Goal: Task Accomplishment & Management: Manage account settings

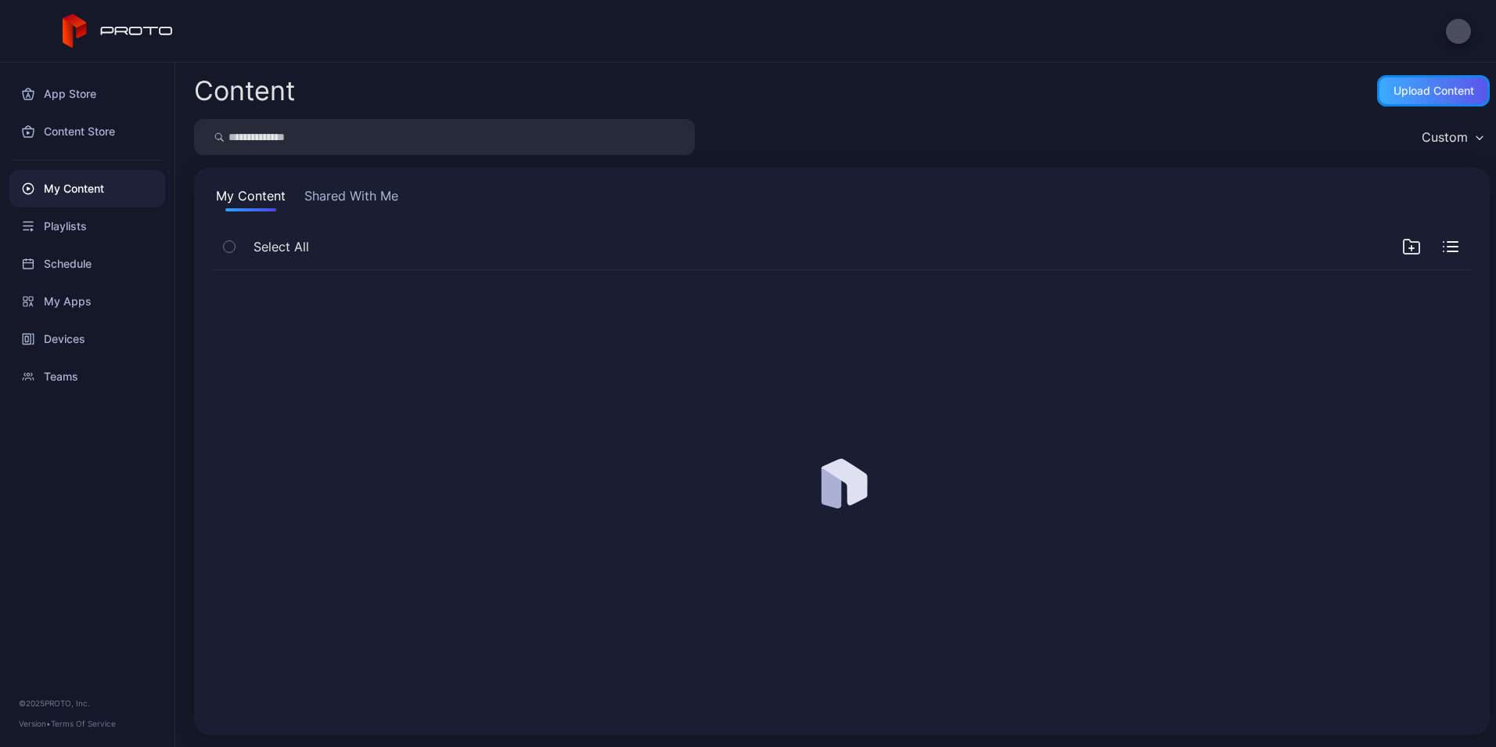
click at [1432, 100] on div "Upload Content" at bounding box center [1434, 90] width 113 height 31
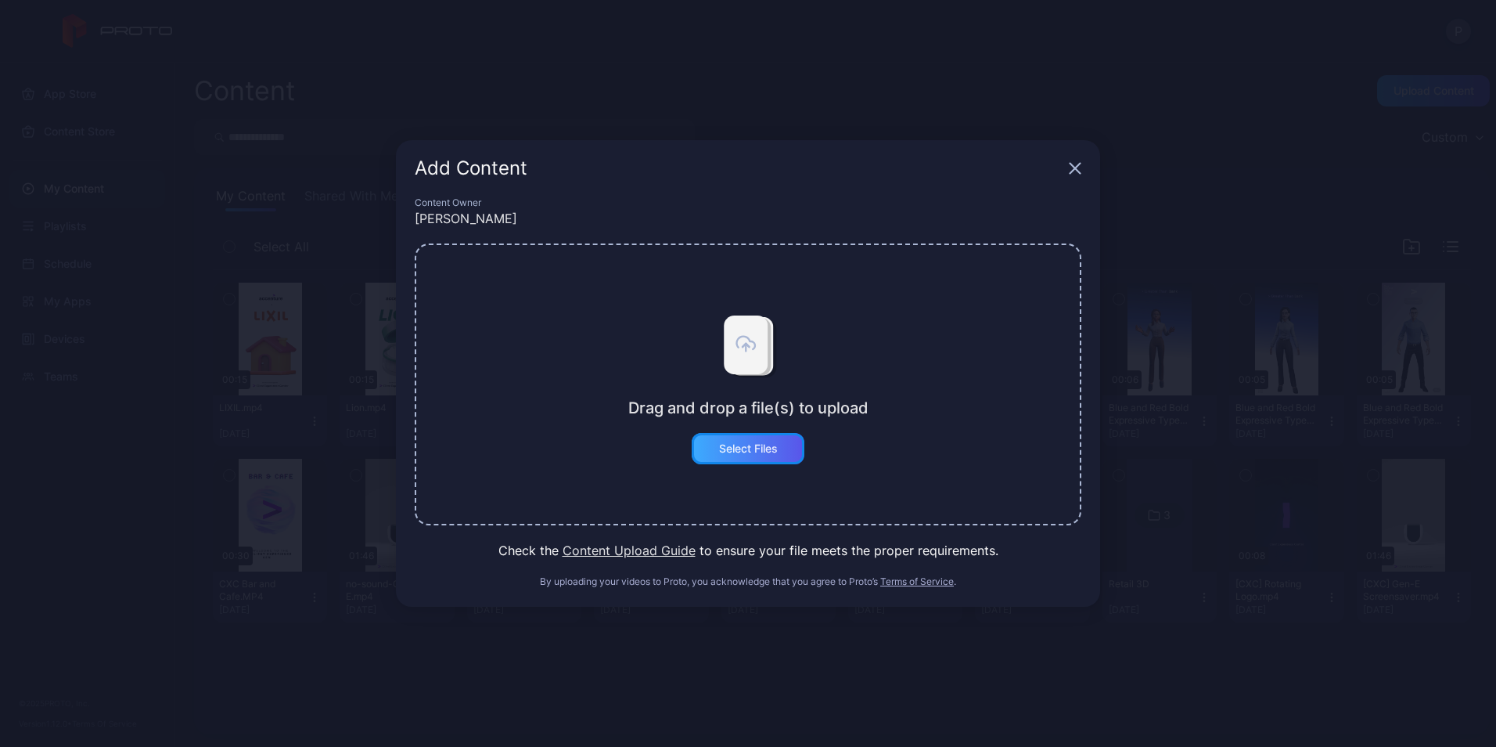
click at [730, 456] on div "Select Files" at bounding box center [748, 448] width 113 height 31
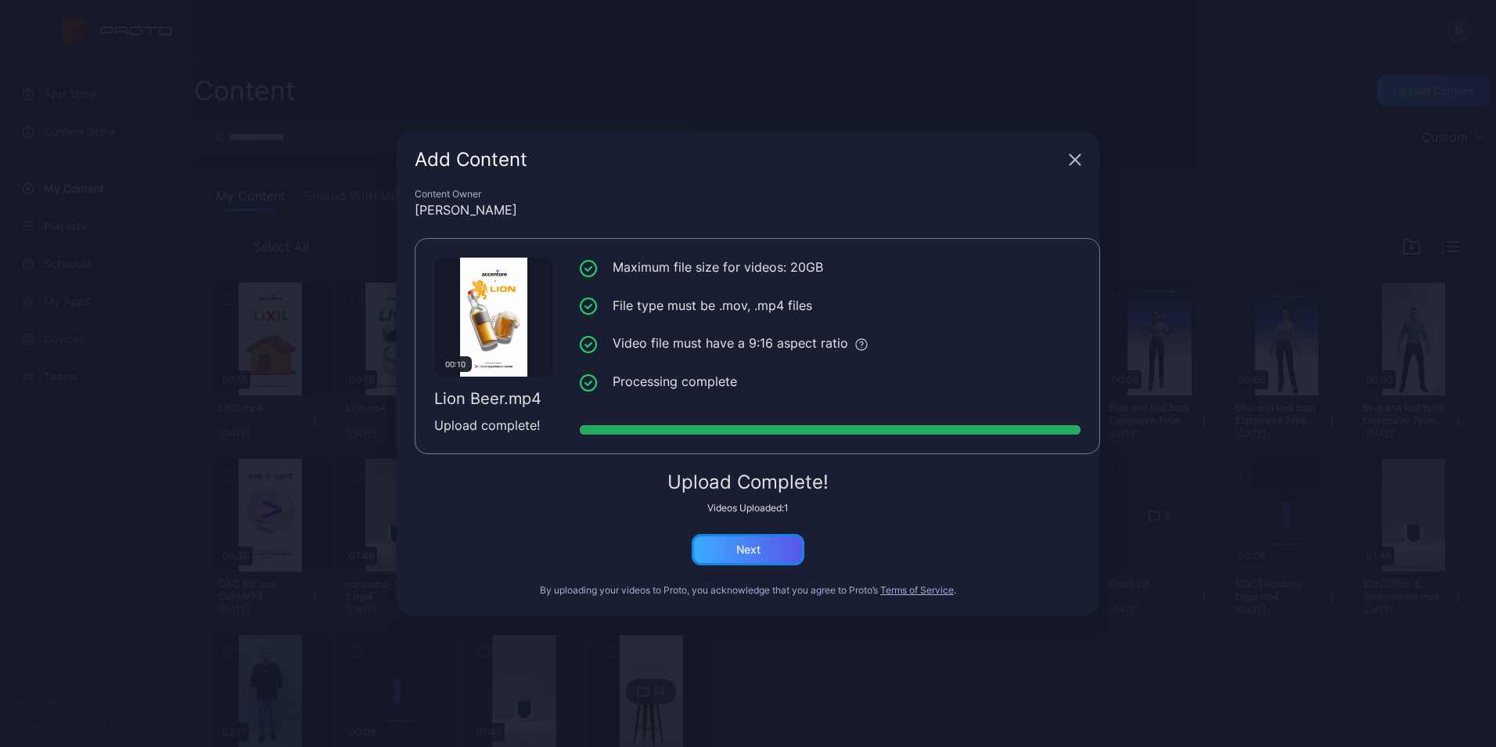
click at [761, 538] on div "Next" at bounding box center [748, 549] width 113 height 31
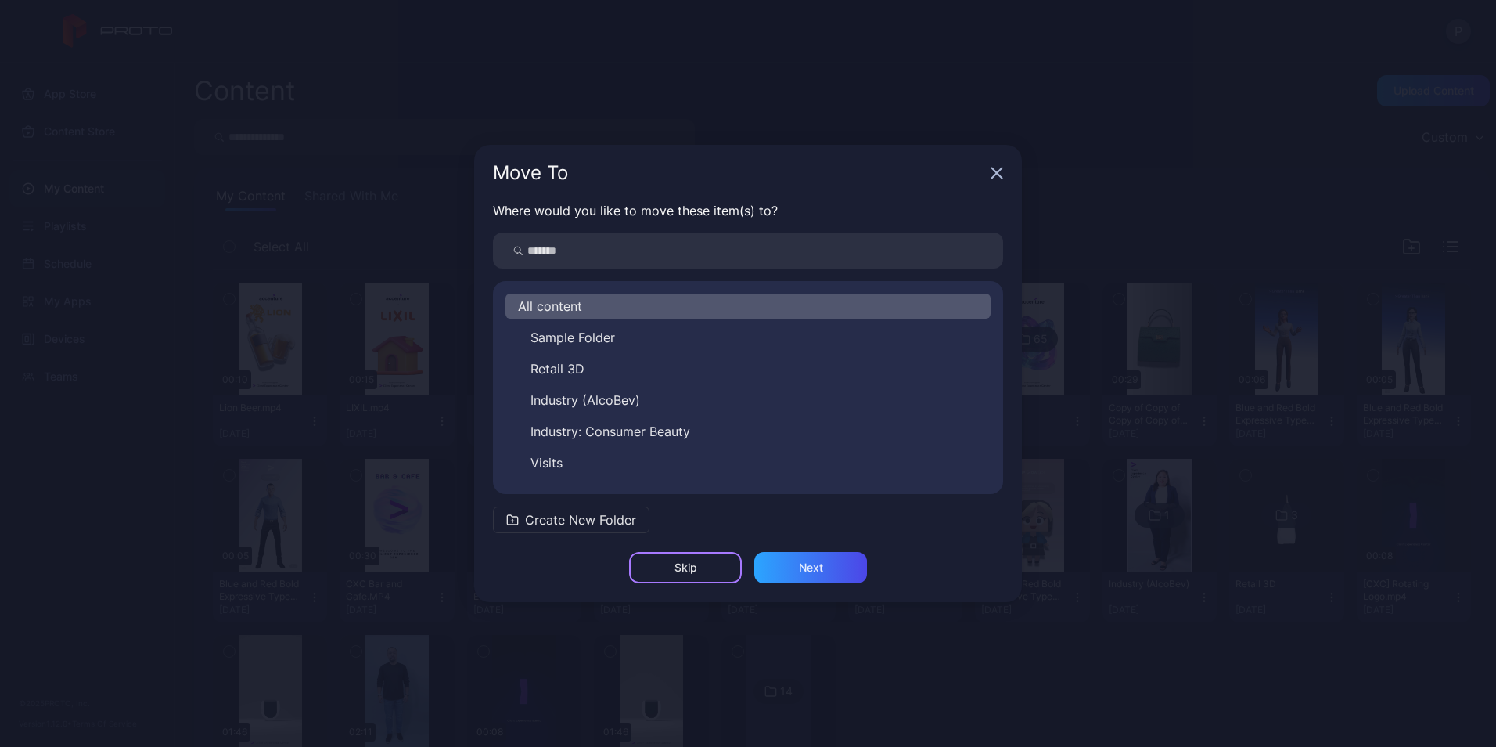
click at [665, 566] on div "Skip" at bounding box center [685, 567] width 113 height 31
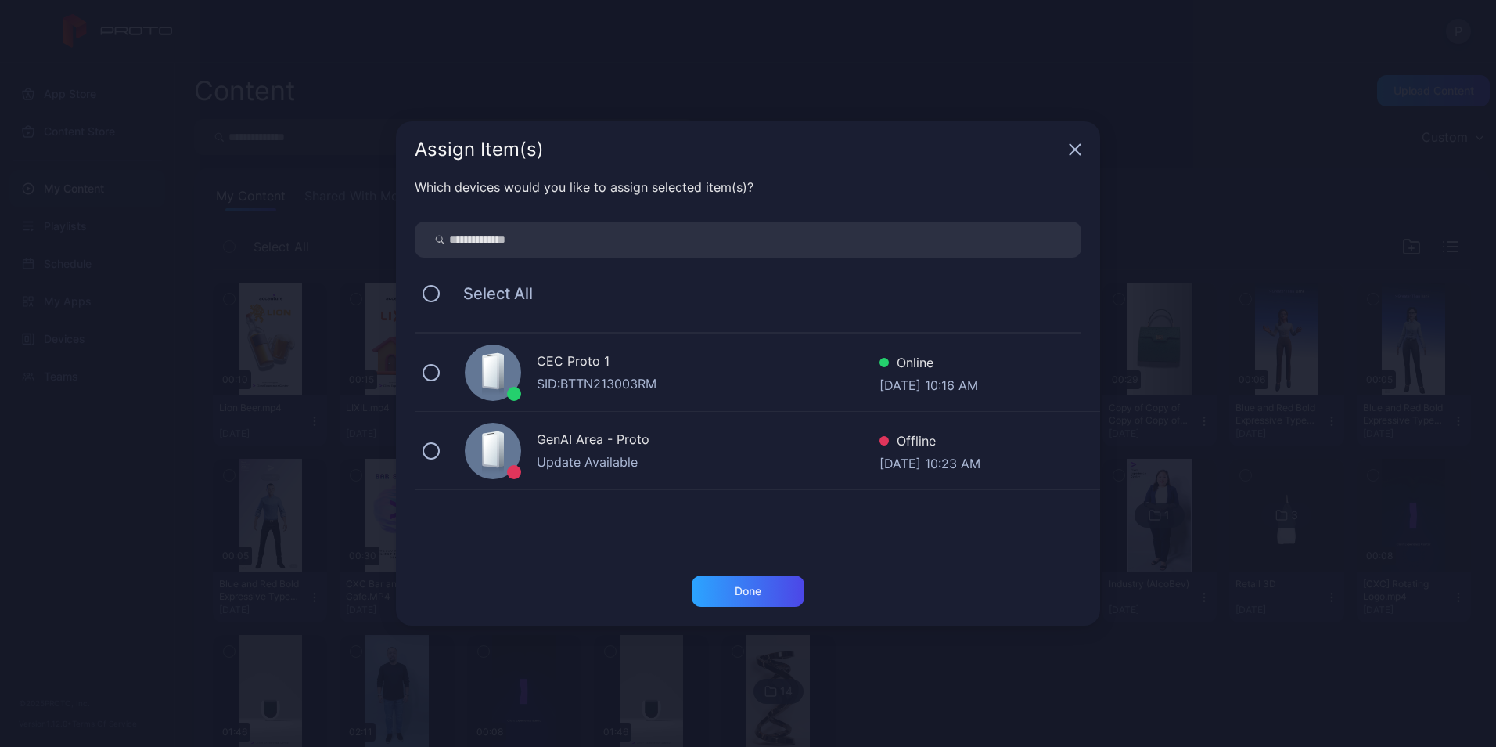
click at [495, 291] on span "Select All" at bounding box center [490, 293] width 85 height 19
click at [430, 297] on button at bounding box center [431, 293] width 17 height 17
click at [776, 589] on div "Done" at bounding box center [748, 590] width 113 height 31
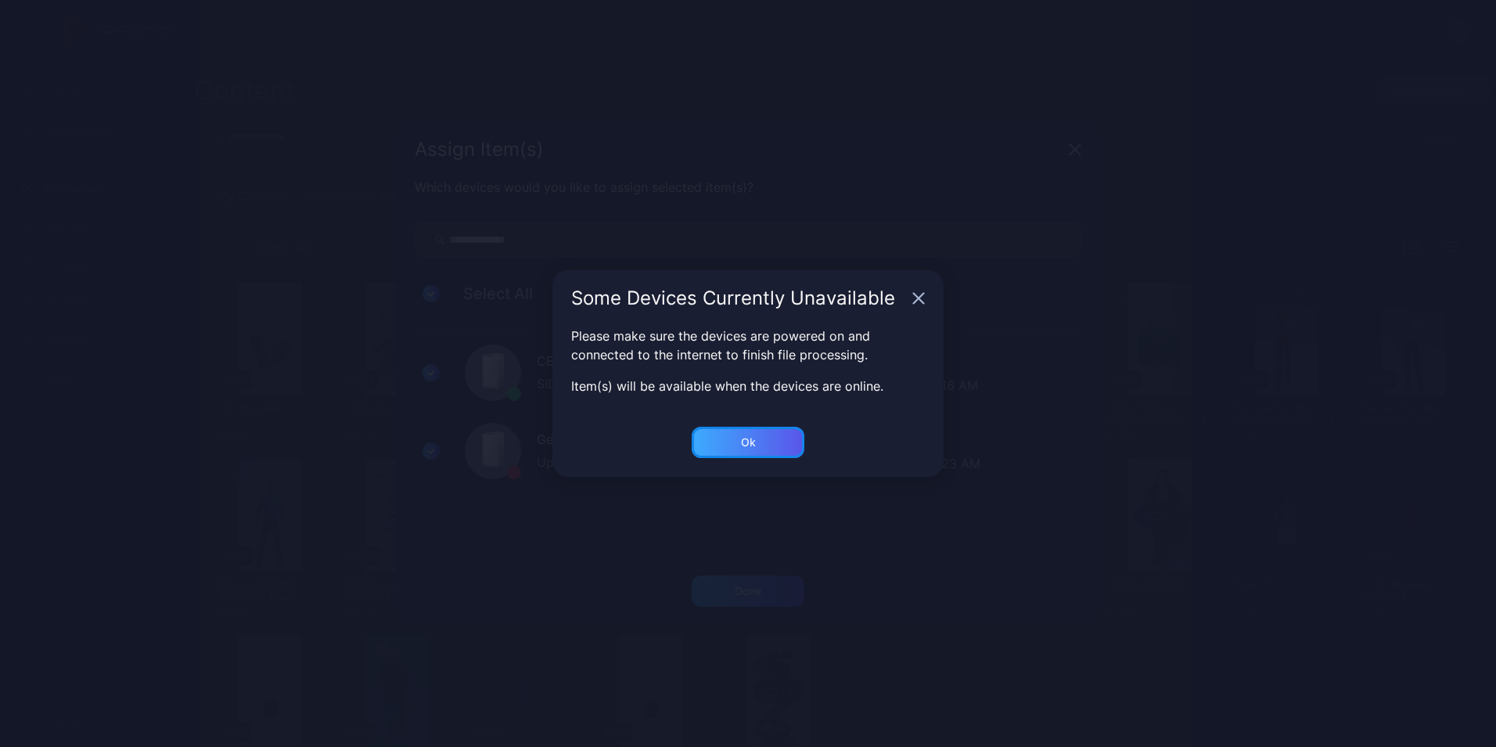
click at [751, 585] on div "Ok" at bounding box center [748, 591] width 27 height 13
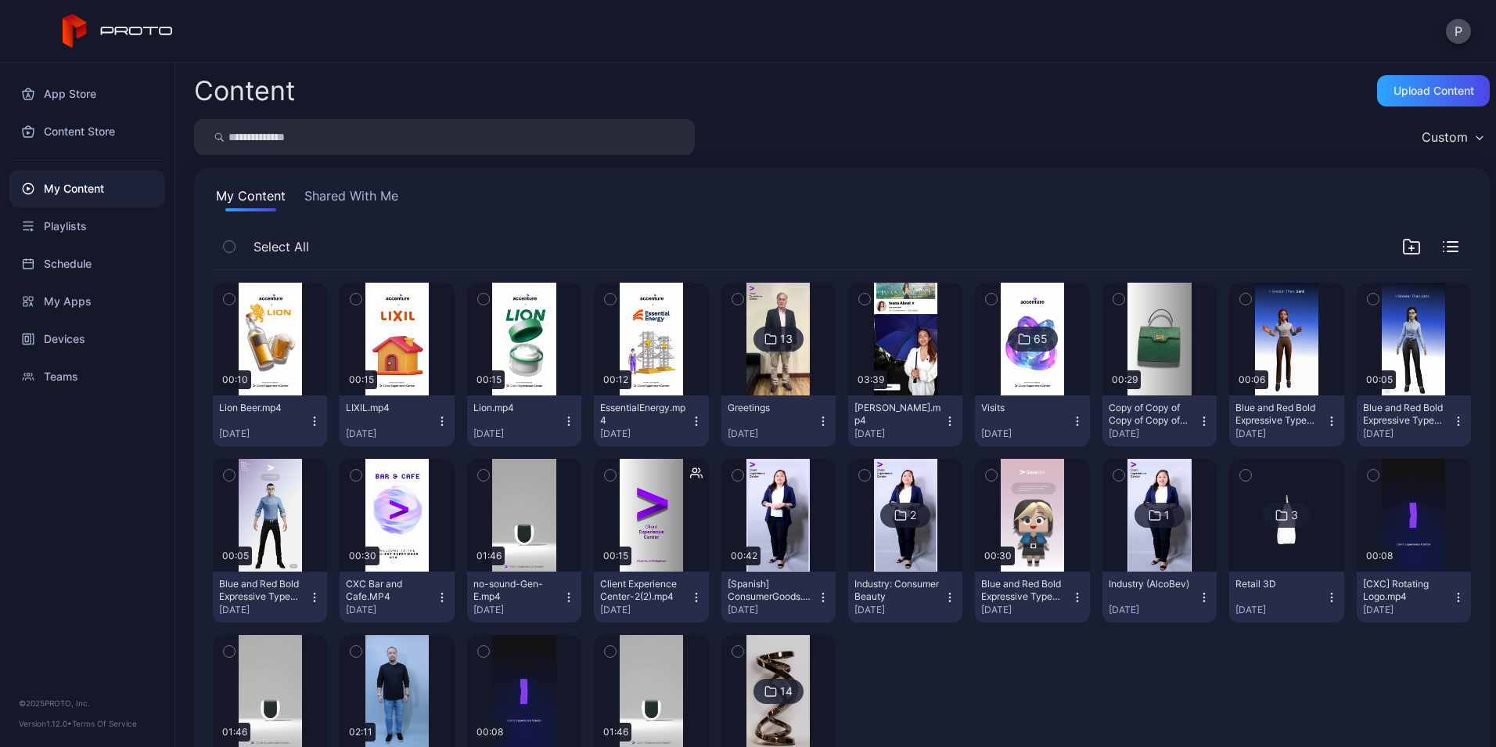
click at [563, 420] on icon "button" at bounding box center [569, 421] width 13 height 13
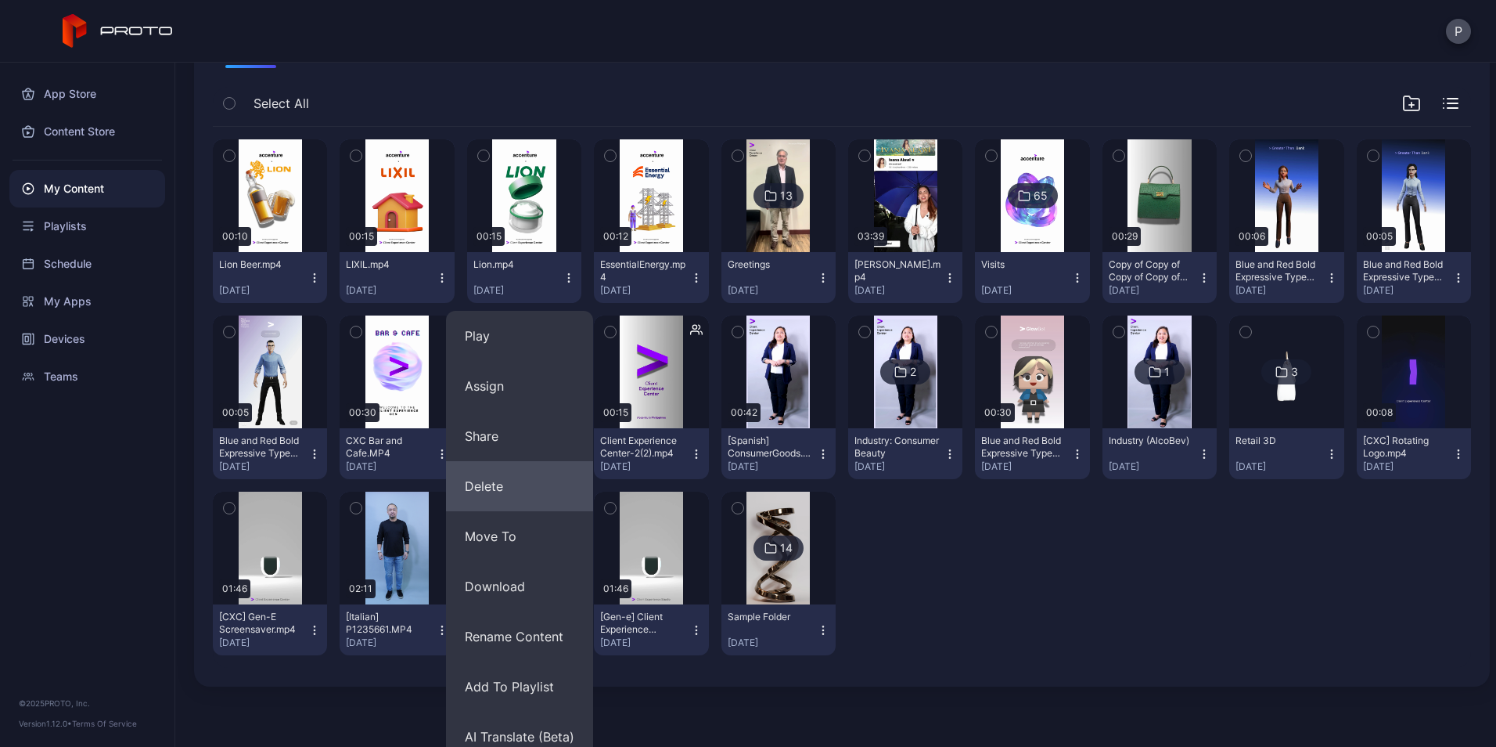
scroll to position [158, 0]
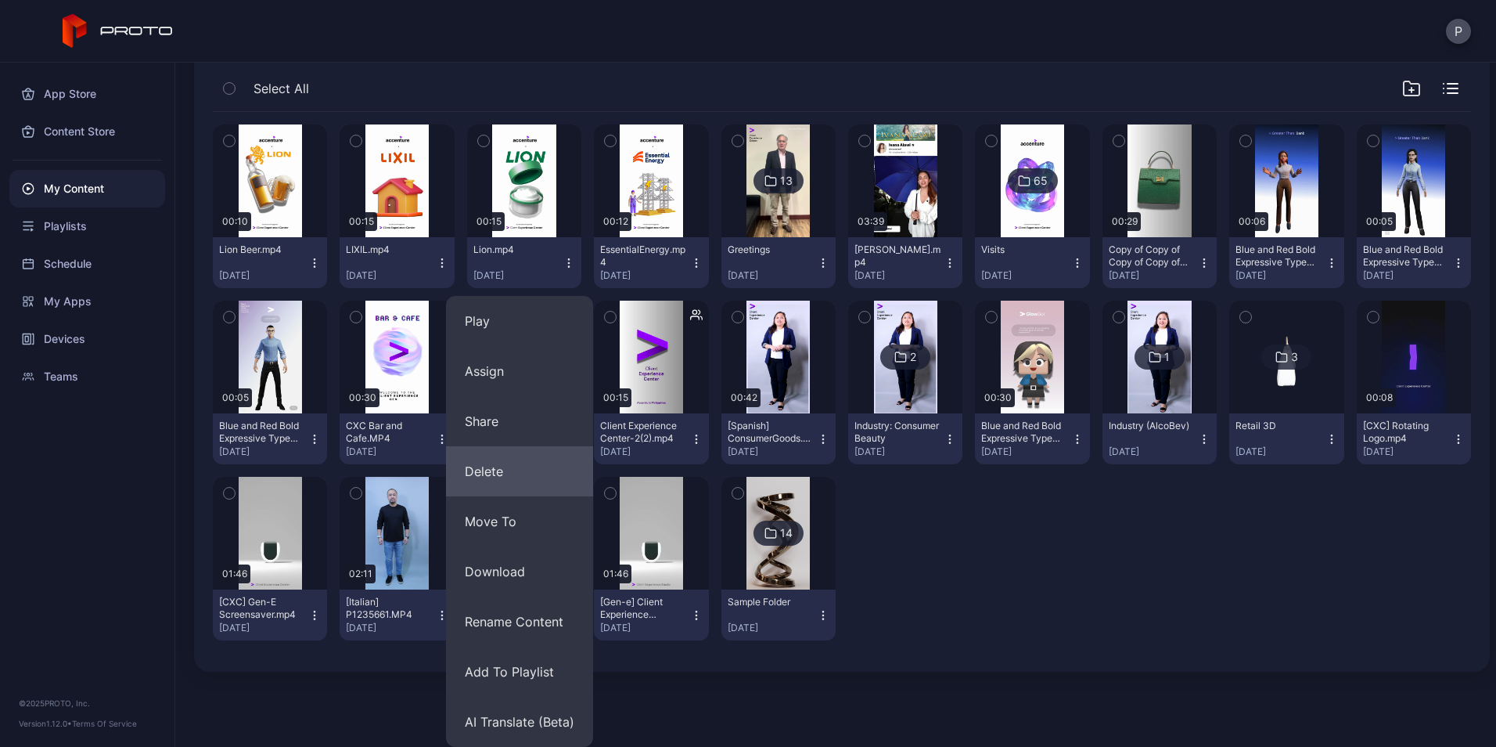
click at [521, 466] on button "Delete" at bounding box center [519, 471] width 147 height 50
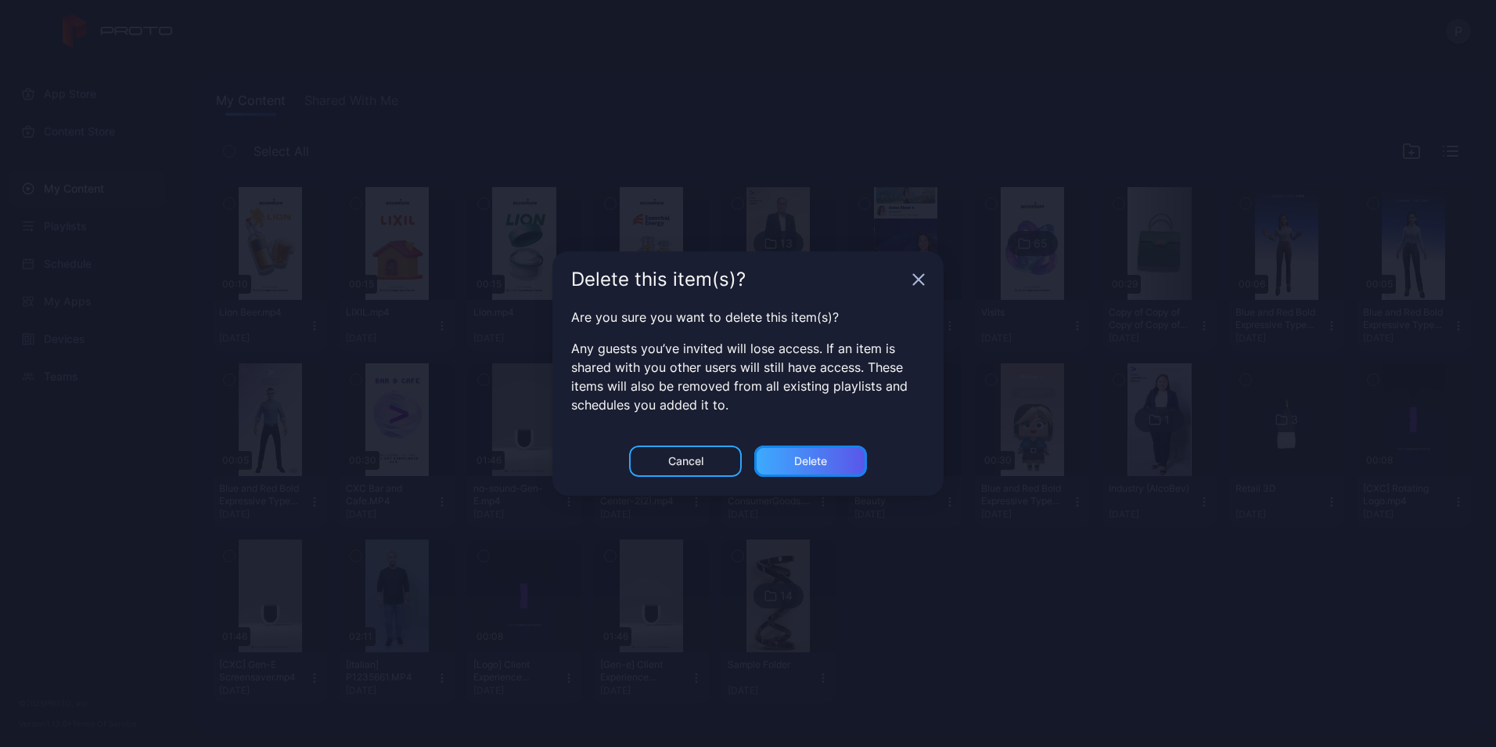
click at [848, 451] on div "Delete" at bounding box center [811, 460] width 113 height 31
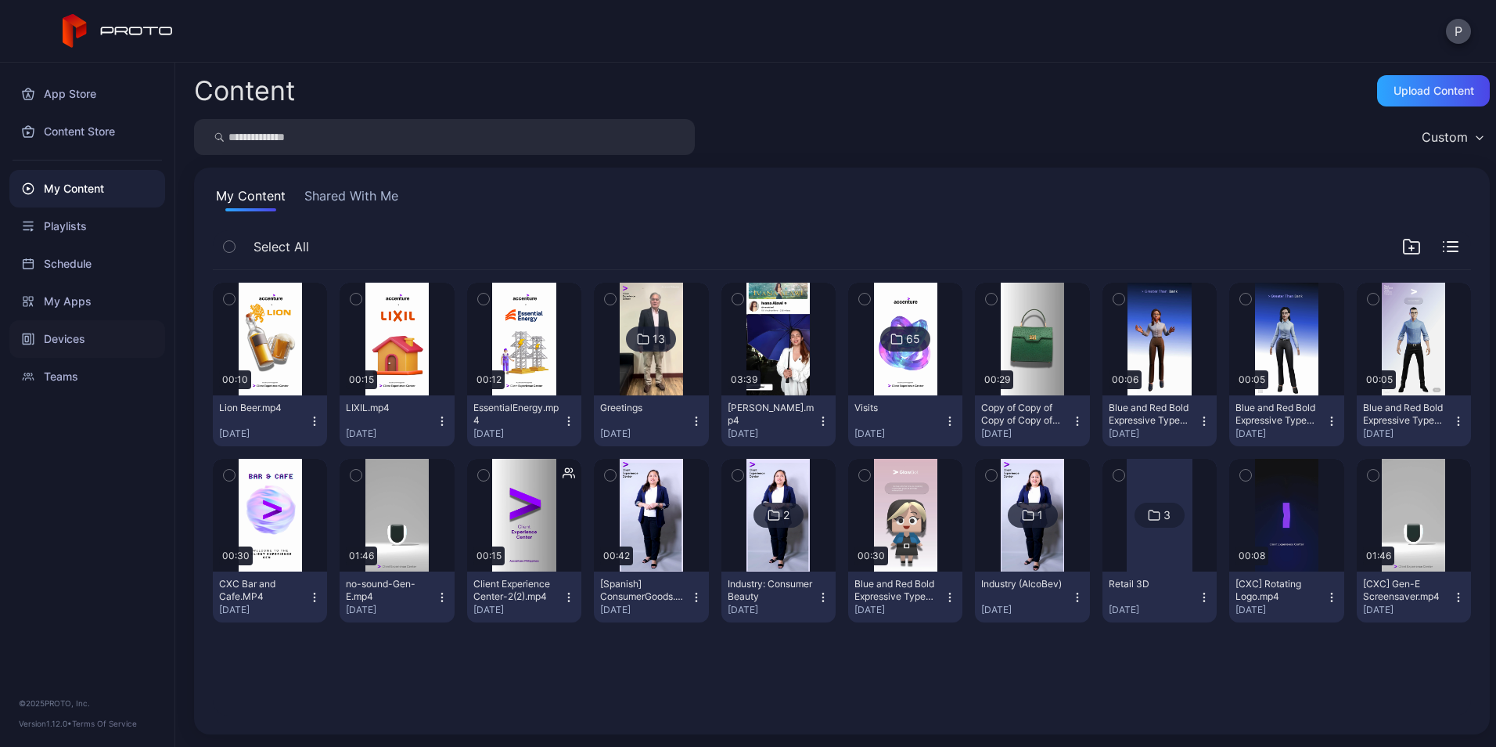
click at [112, 340] on div "Devices" at bounding box center [87, 339] width 156 height 38
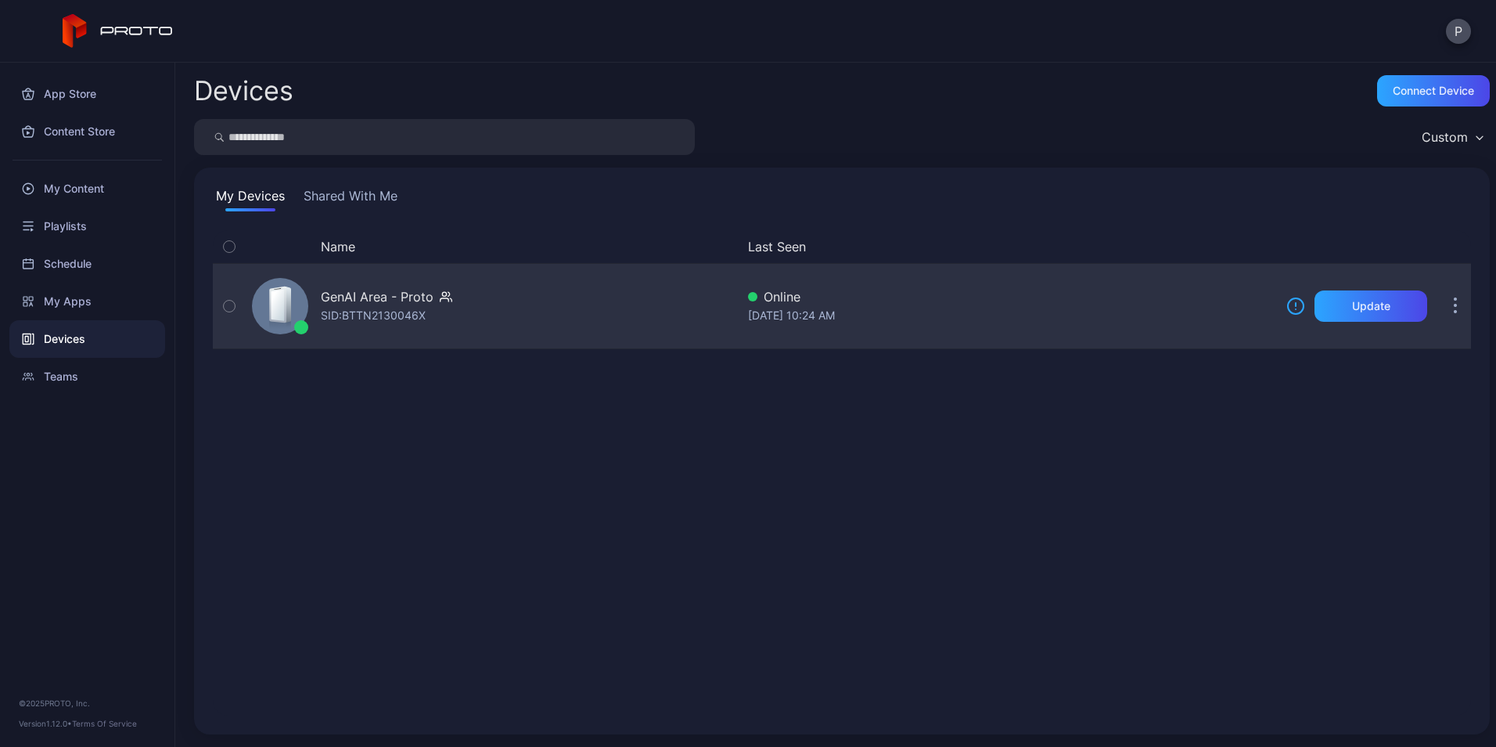
click at [455, 304] on div "GenAI Area - Proto SID: BTTN2130046X" at bounding box center [491, 306] width 490 height 78
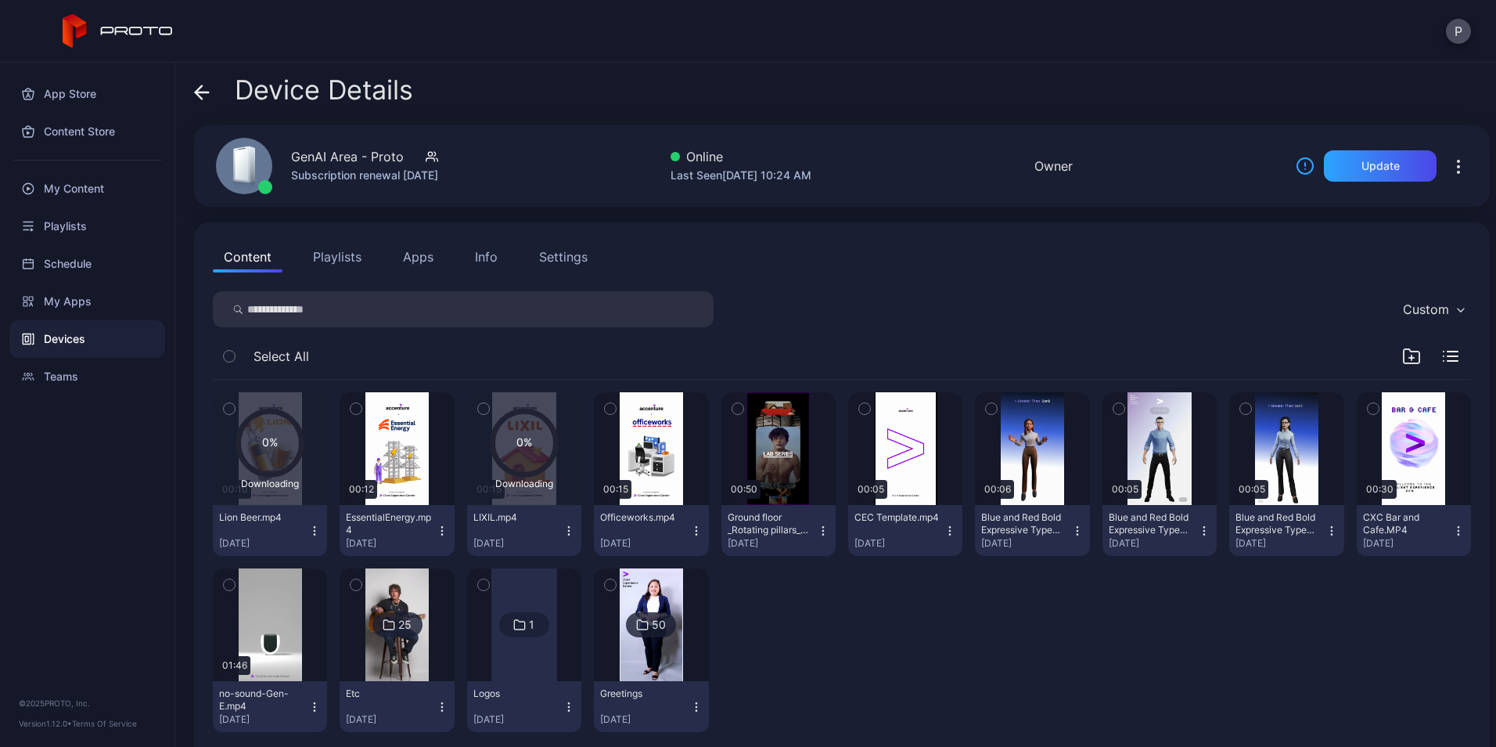
click at [216, 95] on div "Device Details" at bounding box center [303, 94] width 219 height 38
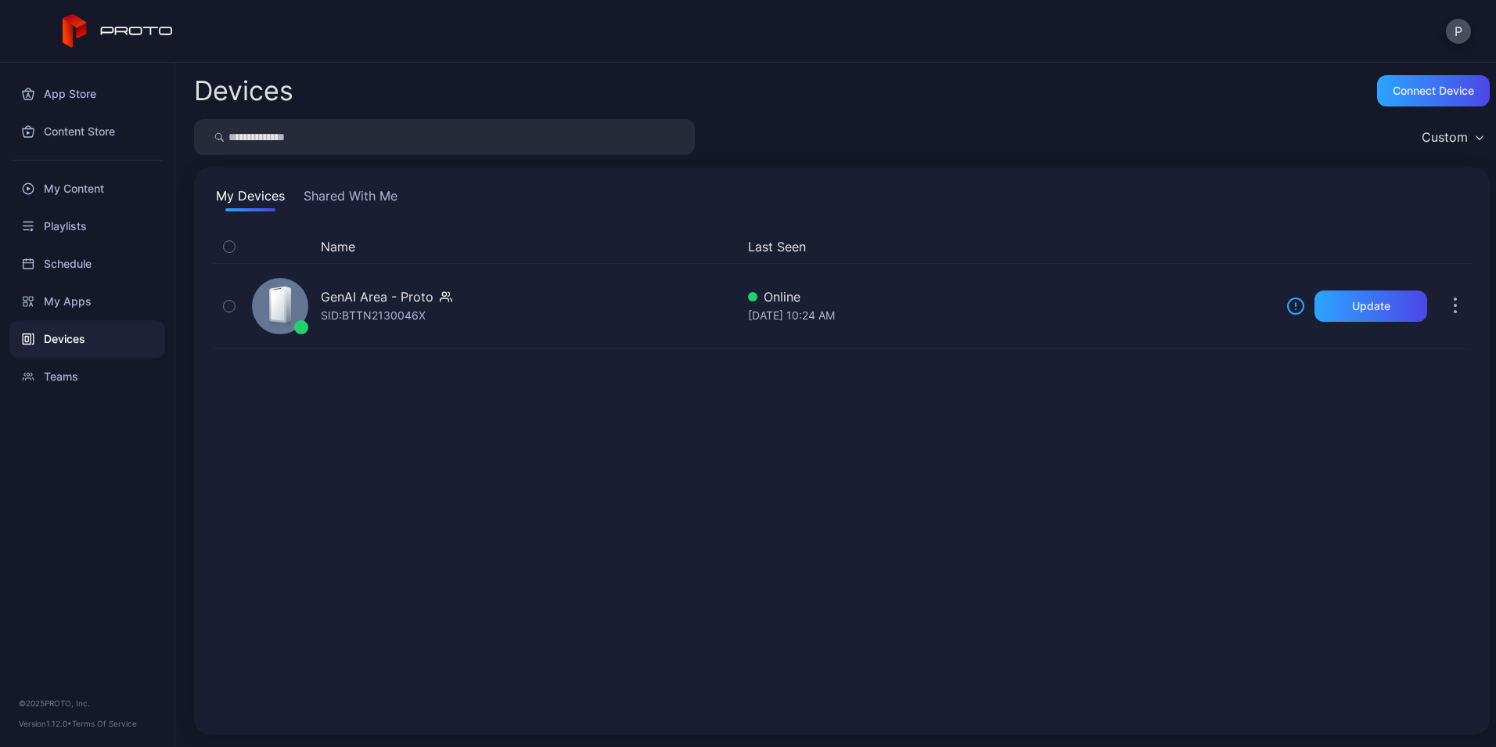
click at [376, 205] on button "Shared With Me" at bounding box center [351, 198] width 100 height 25
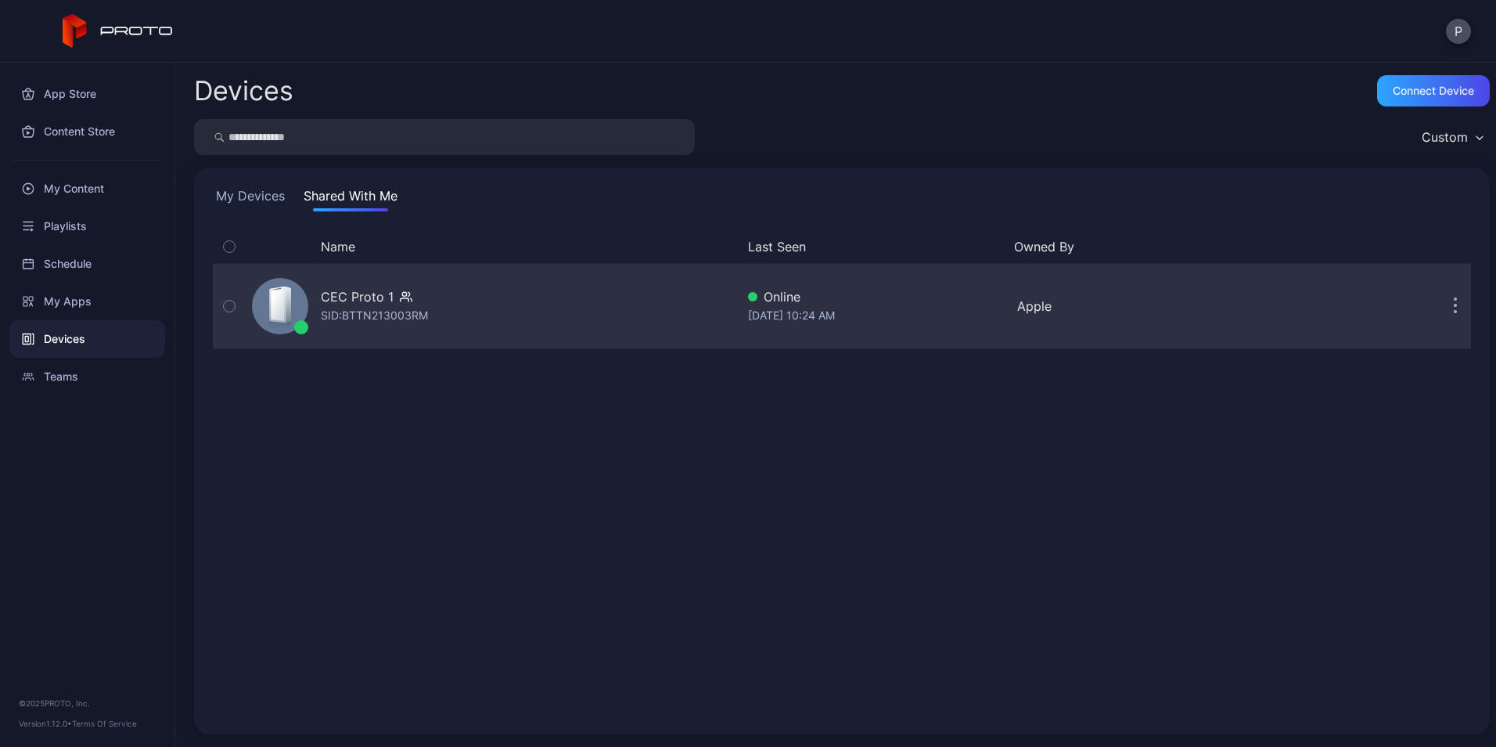
click at [523, 311] on div "CEC Proto 1 SID: BTTN213003RM" at bounding box center [491, 306] width 490 height 78
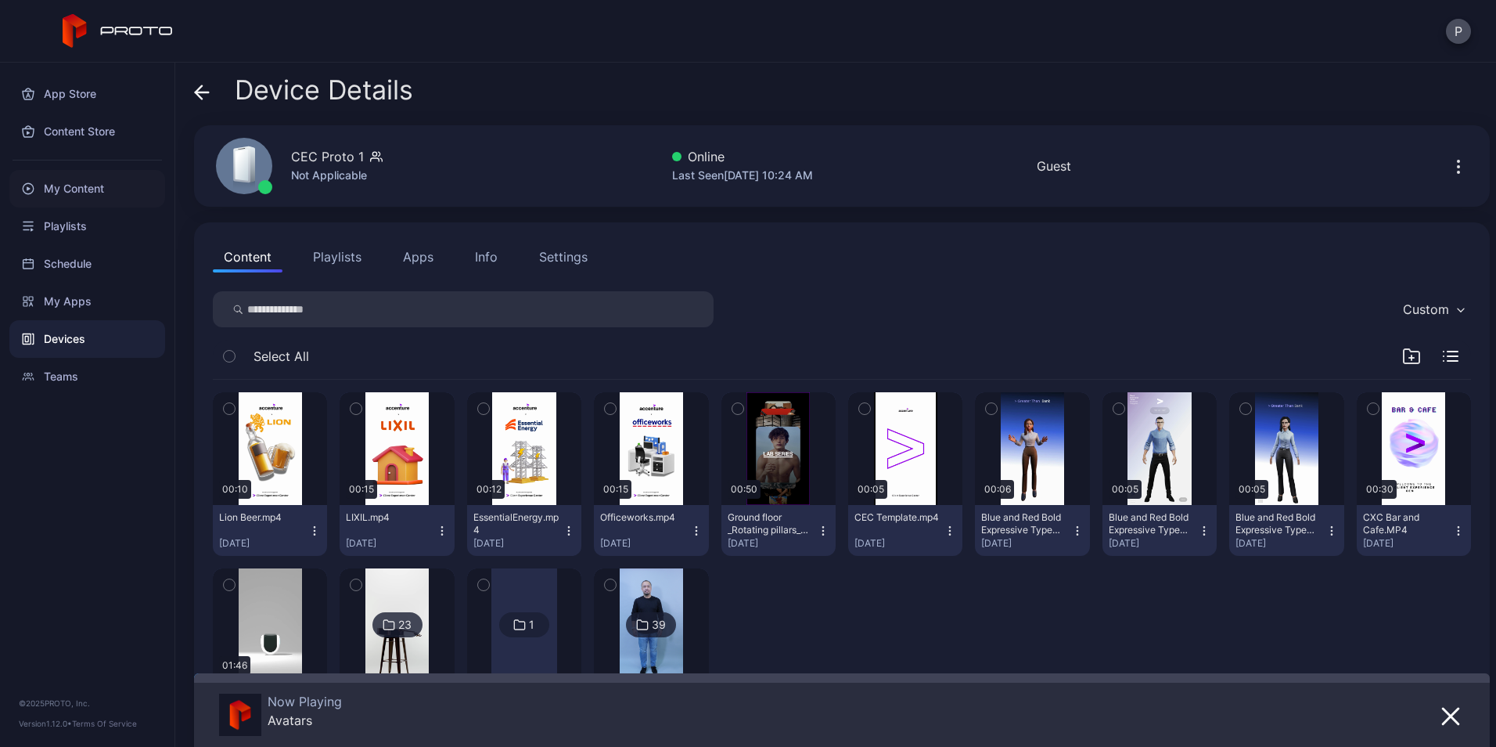
click at [82, 193] on div "My Content" at bounding box center [87, 189] width 156 height 38
